Goal: Find specific page/section: Find specific page/section

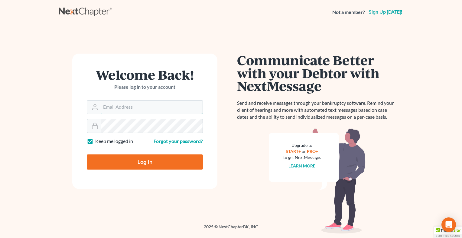
type input "[EMAIL_ADDRESS][DOMAIN_NAME]"
click at [138, 163] on input "Log In" at bounding box center [145, 161] width 116 height 15
type input "Thinking..."
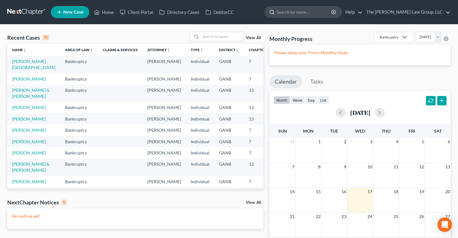
click at [312, 14] on input "search" at bounding box center [303, 11] width 55 height 11
type input "lugg"
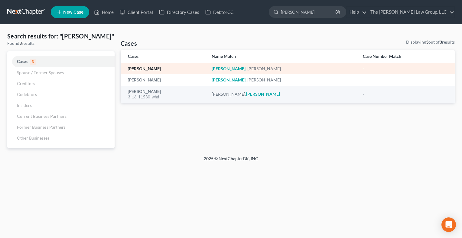
click at [142, 67] on link "Lugg, Pamela" at bounding box center [144, 69] width 33 height 4
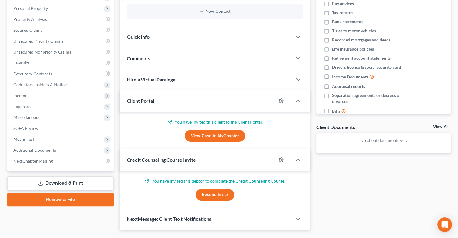
scroll to position [116, 0]
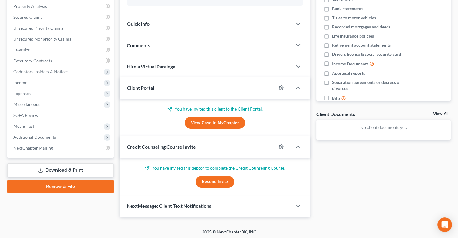
click at [217, 125] on link "View Case in MyChapter" at bounding box center [214, 123] width 60 height 12
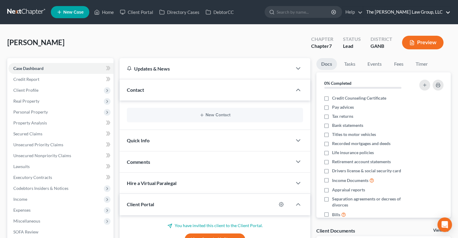
click at [409, 14] on link "The Martin Law Group, LLC" at bounding box center [406, 12] width 87 height 11
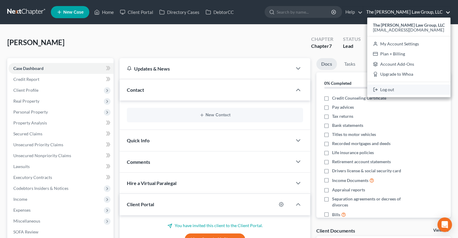
click at [390, 88] on link "Log out" at bounding box center [408, 89] width 83 height 10
